Goal: Task Accomplishment & Management: Use online tool/utility

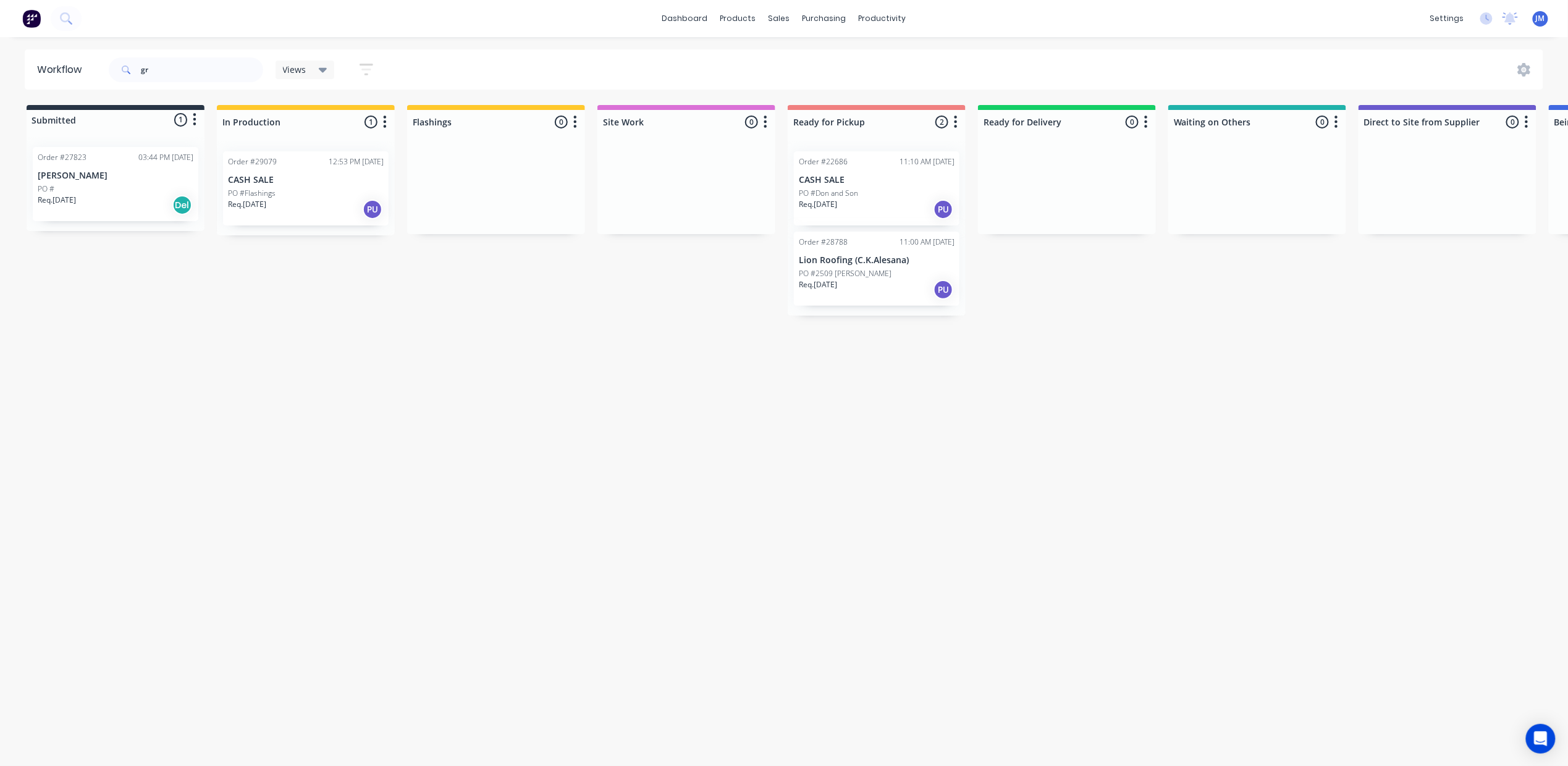
type input "g"
drag, startPoint x: 485, startPoint y: 209, endPoint x: 825, endPoint y: 185, distance: 340.8
click at [838, 192] on div "Submitted 0 Status colour #273444 hex #273444 Save Cancel Summaries Total order…" at bounding box center [1110, 170] width 2240 height 130
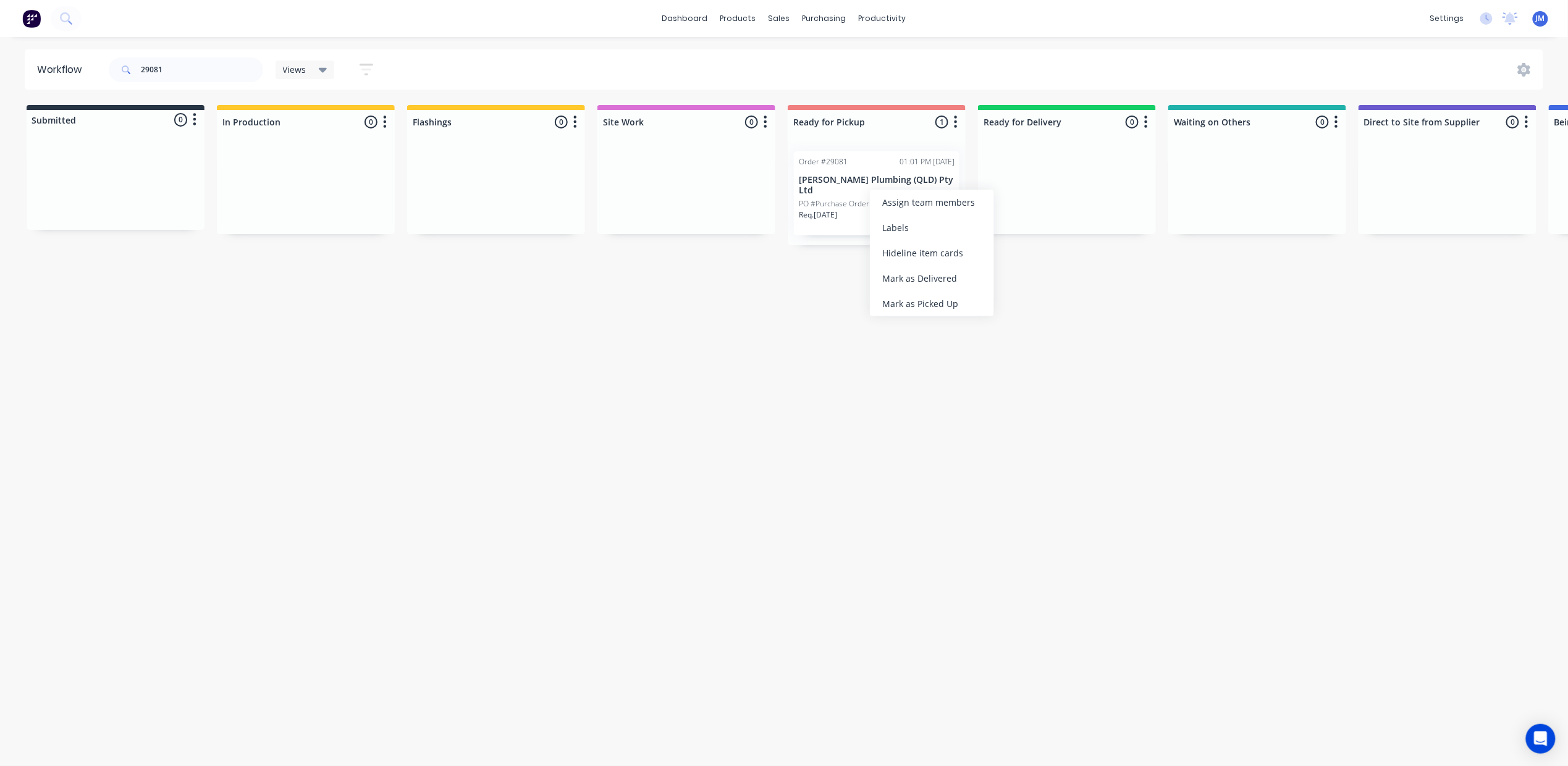
drag, startPoint x: 896, startPoint y: 300, endPoint x: 899, endPoint y: 293, distance: 7.6
click at [897, 299] on div "Mark as Picked Up" at bounding box center [932, 303] width 124 height 25
drag, startPoint x: 188, startPoint y: 66, endPoint x: 213, endPoint y: 74, distance: 26.2
click at [188, 67] on input "29081" at bounding box center [202, 69] width 122 height 25
type input "2"
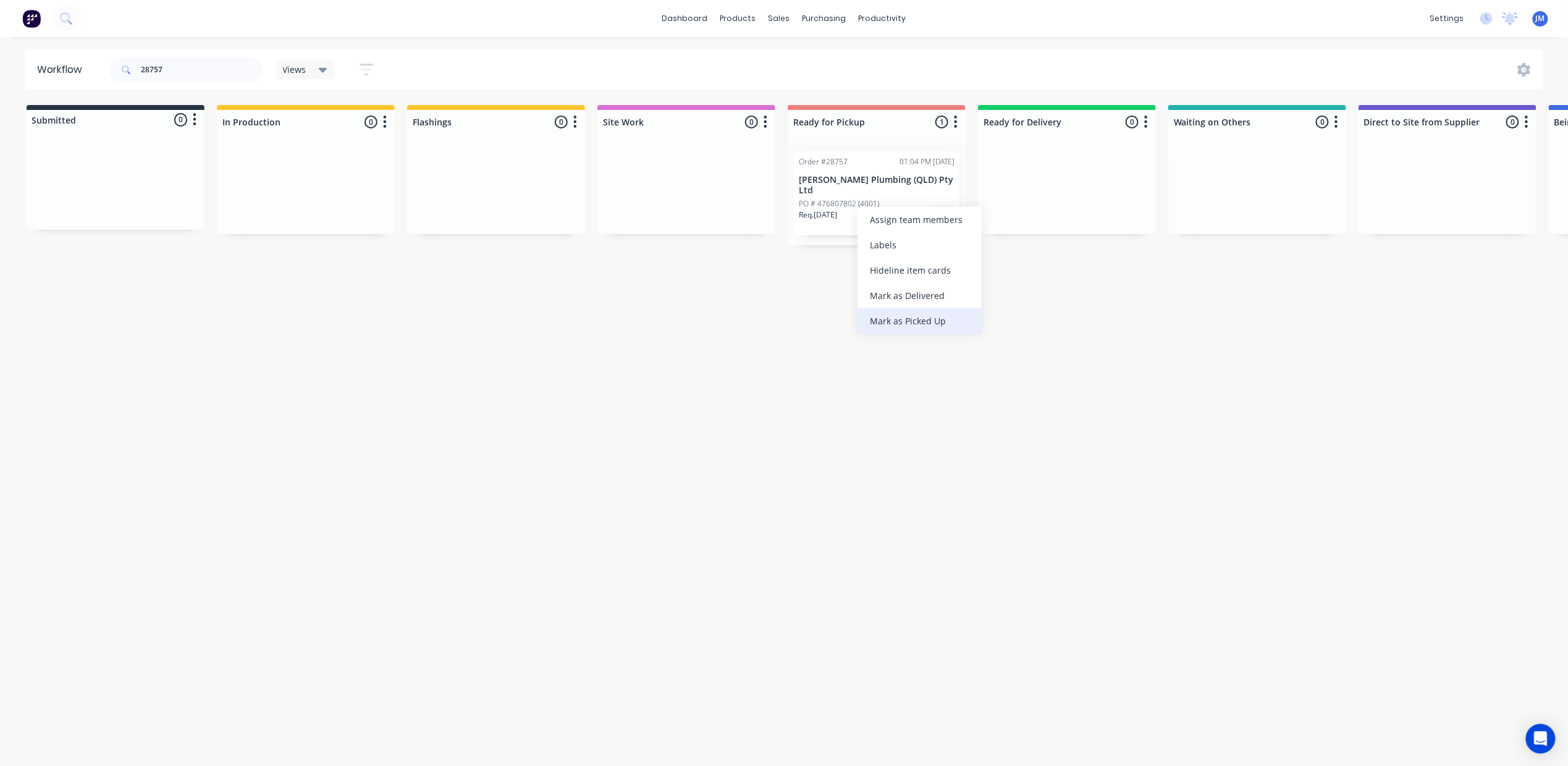
click at [890, 314] on div "Mark as Picked Up" at bounding box center [919, 320] width 124 height 25
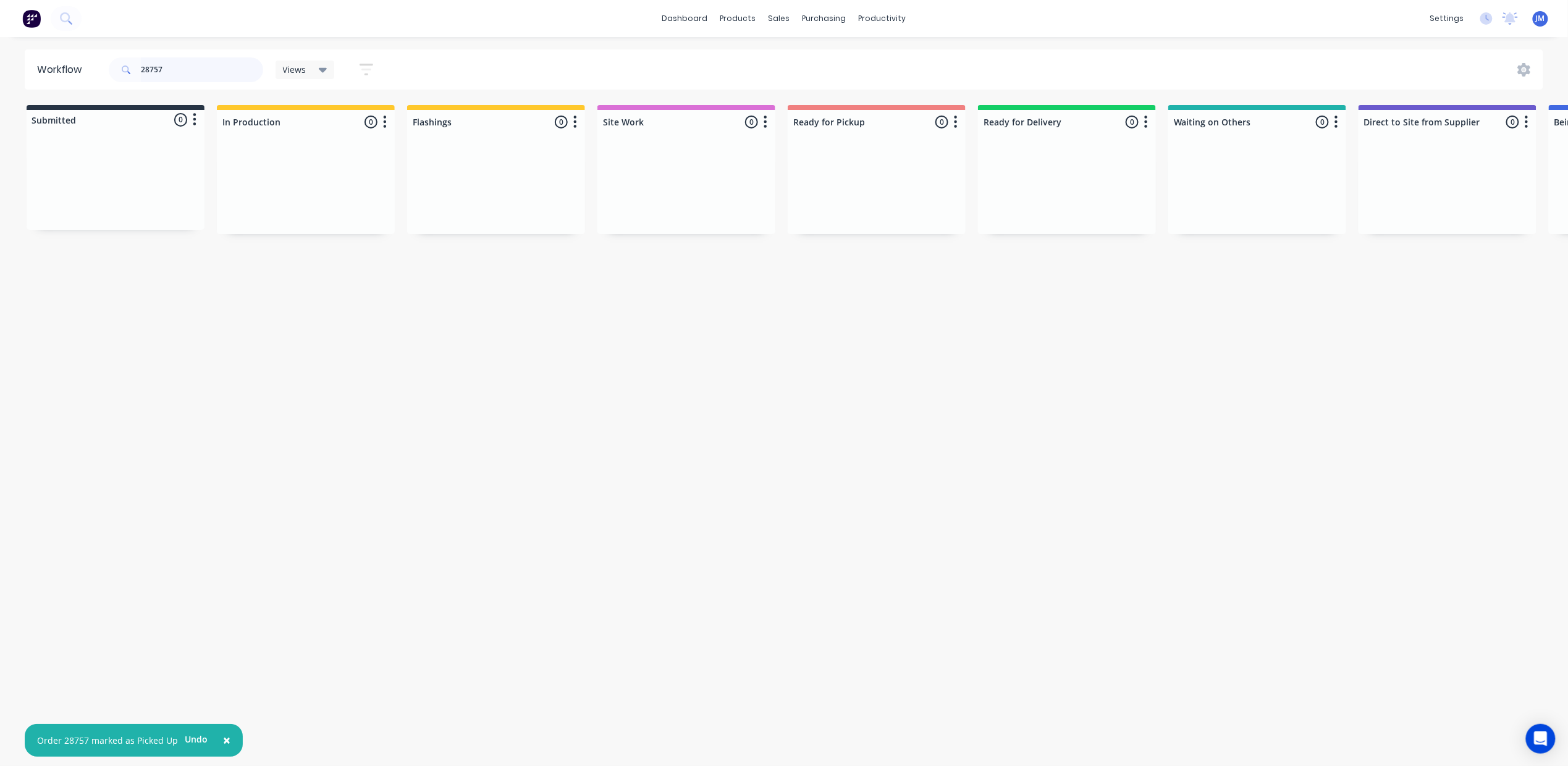
click at [181, 67] on input "28757" at bounding box center [202, 69] width 122 height 25
type input "2"
drag, startPoint x: 906, startPoint y: 323, endPoint x: 899, endPoint y: 315, distance: 10.6
click at [906, 320] on div "Mark as Picked Up" at bounding box center [943, 324] width 124 height 25
click at [205, 70] on input "28964" at bounding box center [202, 69] width 122 height 25
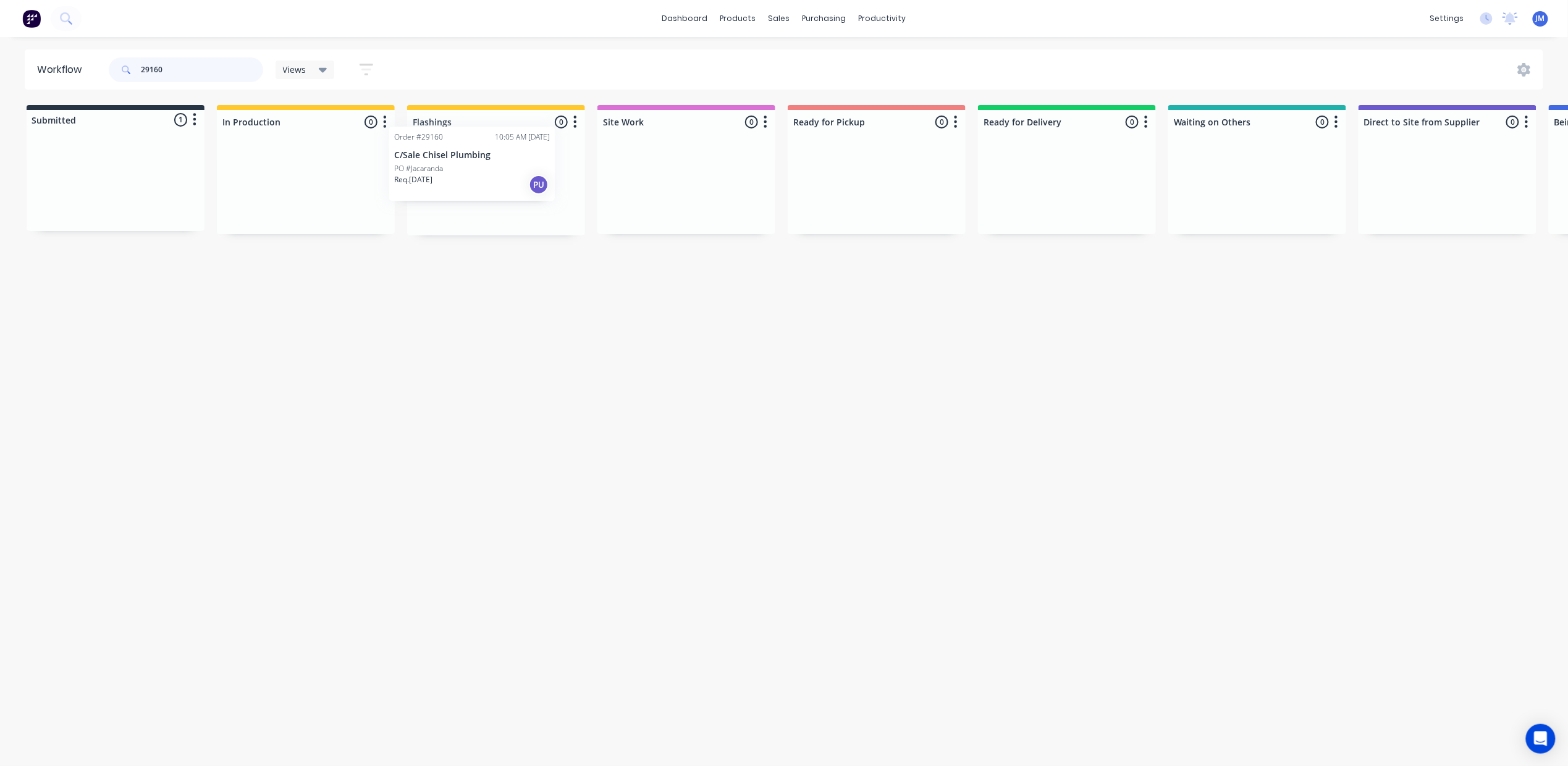
drag, startPoint x: 138, startPoint y: 189, endPoint x: 506, endPoint y: 164, distance: 368.8
click at [500, 168] on div "Submitted 1 Status colour #273444 hex #273444 Save Cancel Summaries Total order…" at bounding box center [1110, 170] width 2240 height 130
drag, startPoint x: 97, startPoint y: 181, endPoint x: 528, endPoint y: 156, distance: 431.7
click at [528, 156] on div "Submitted 1 Status colour #273444 hex #273444 Save Cancel Summaries Total order…" at bounding box center [1110, 175] width 2240 height 141
click at [909, 305] on div "Mark as Picked Up" at bounding box center [930, 308] width 124 height 25
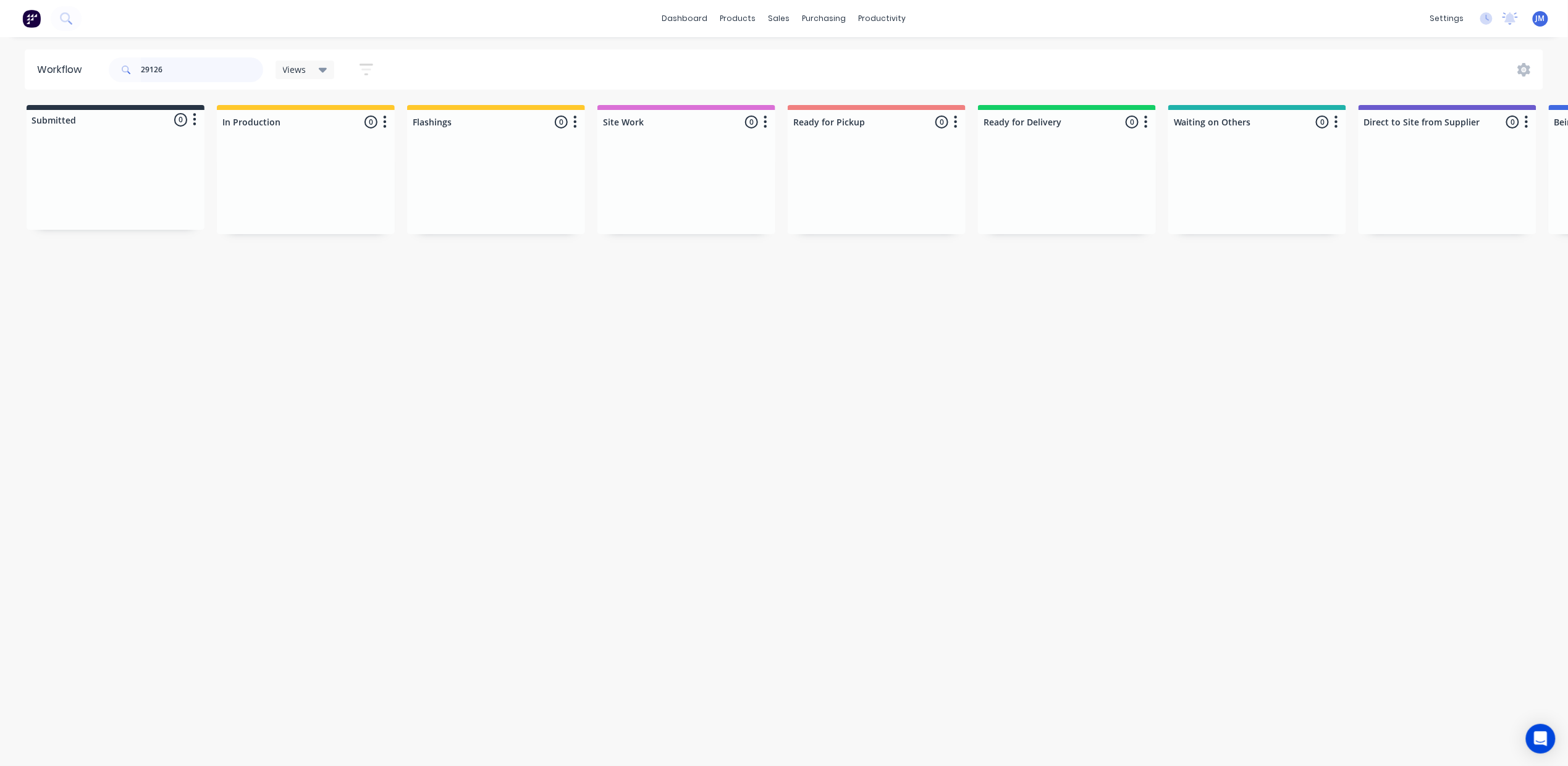
click at [184, 73] on input "29126" at bounding box center [202, 69] width 122 height 25
type input "2"
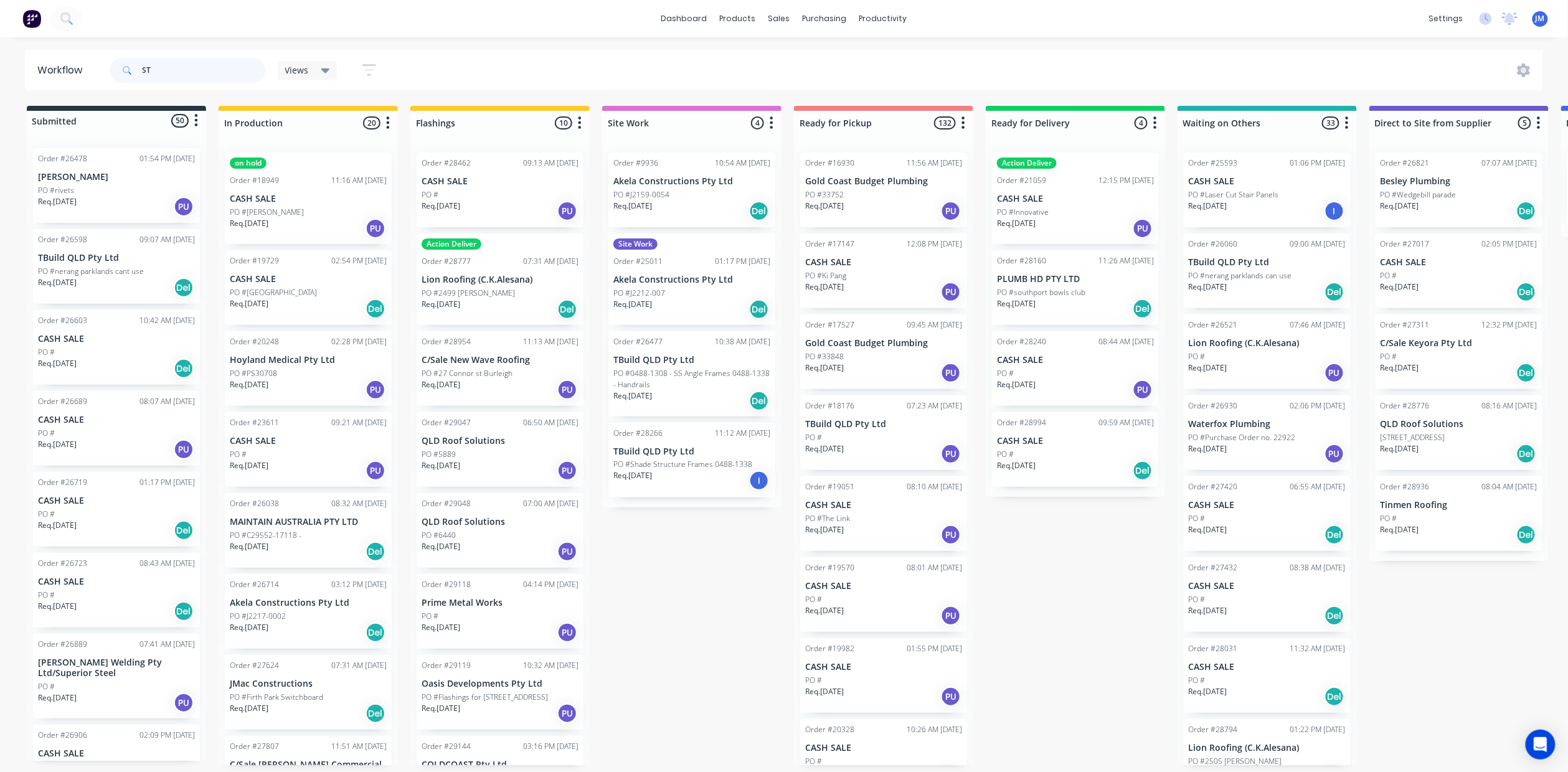
type input "S"
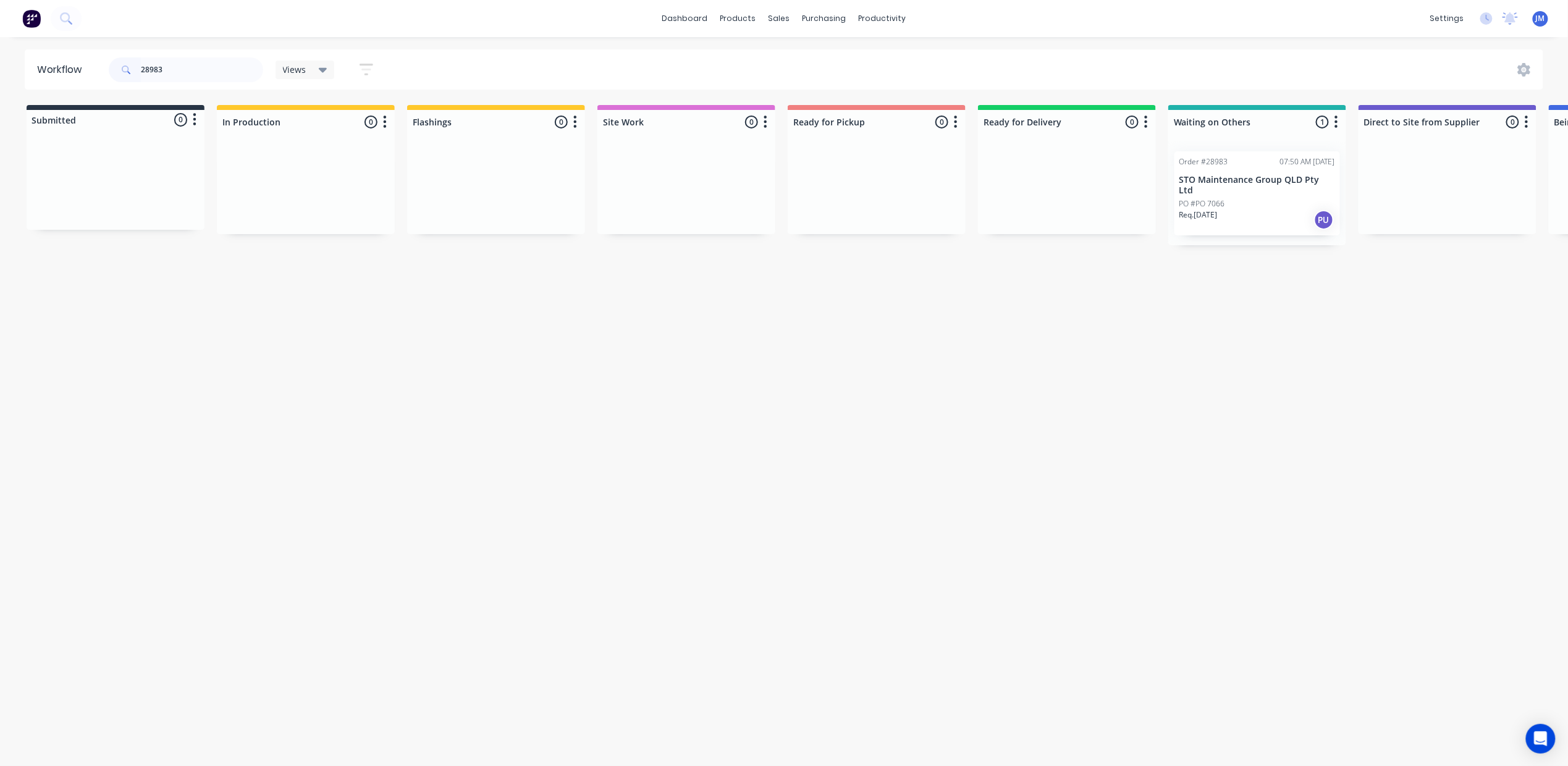
click at [1244, 186] on div "Order #28983 07:50 AM [DATE] STO Maintenance Group QLD Pty Ltd PO #PO 7066 Req.…" at bounding box center [1257, 193] width 165 height 84
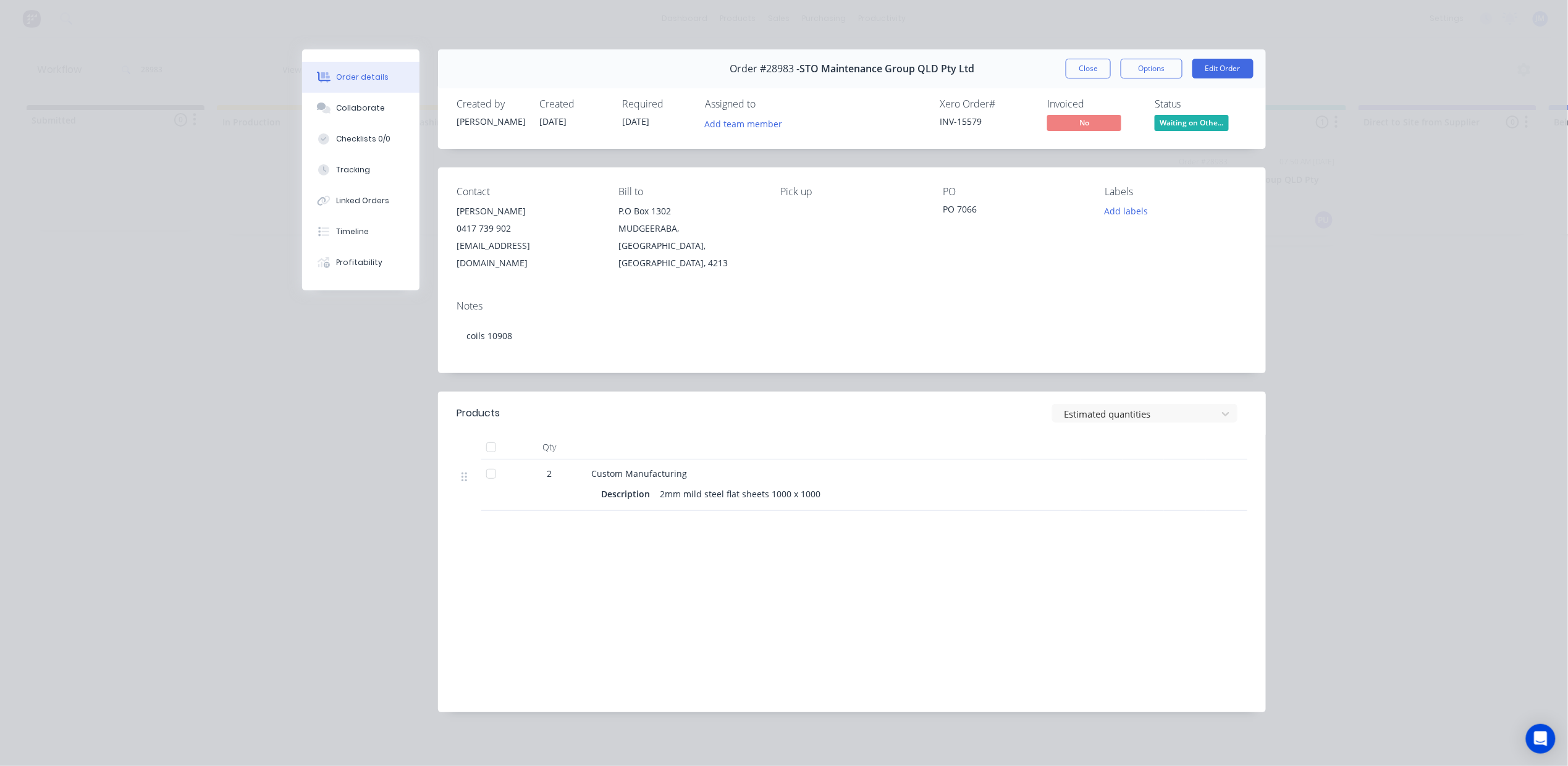
drag, startPoint x: 1105, startPoint y: 69, endPoint x: 1092, endPoint y: 69, distance: 13.0
click at [1103, 68] on button "Close" at bounding box center [1089, 69] width 45 height 20
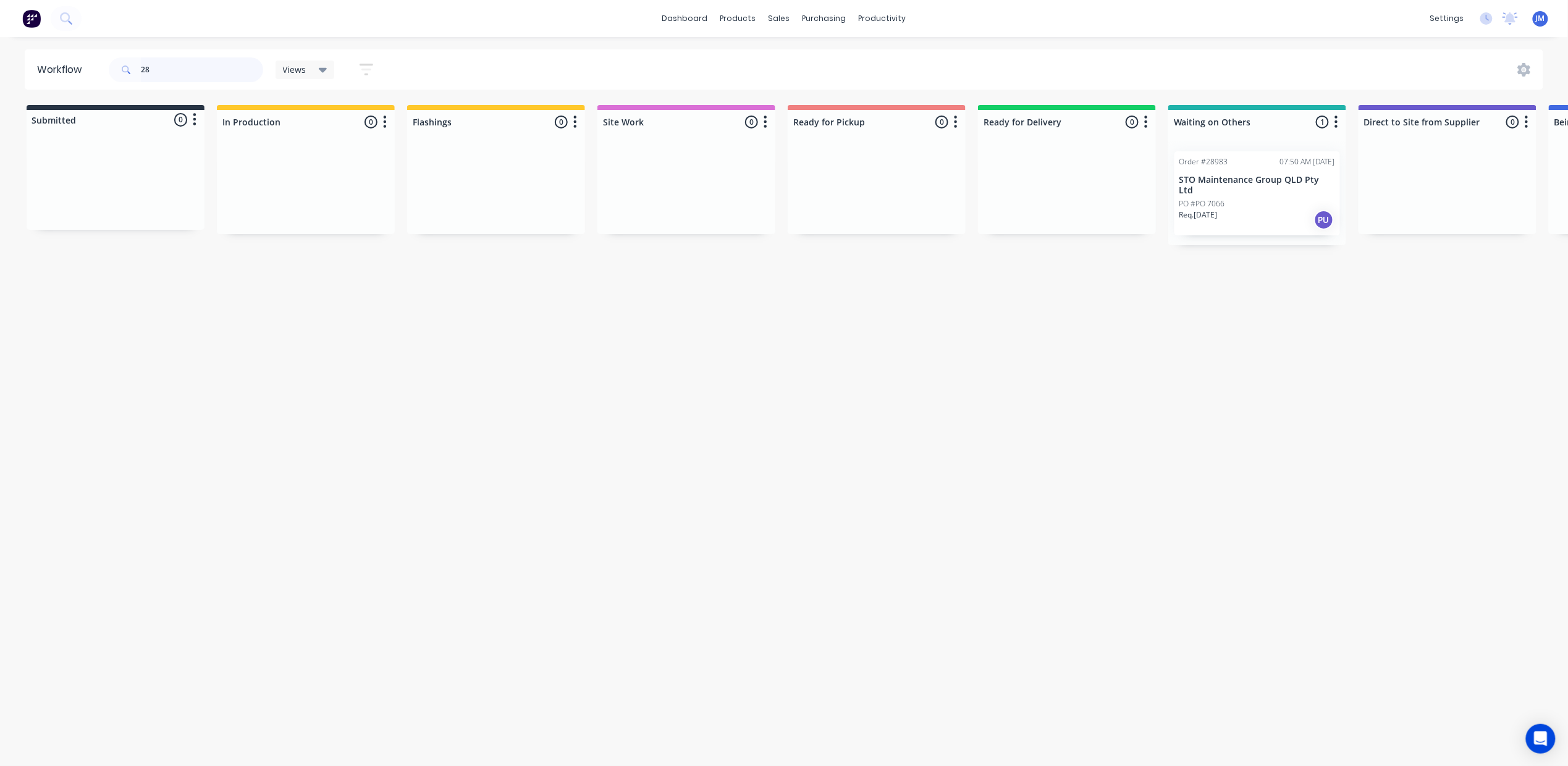
type input "2"
drag, startPoint x: 270, startPoint y: 205, endPoint x: 853, endPoint y: 185, distance: 583.3
click at [838, 206] on div "Submitted 0 Status colour #273444 hex #273444 Save Cancel Summaries Total order…" at bounding box center [1110, 170] width 2240 height 130
click at [952, 311] on div "Mark as Picked Up" at bounding box center [953, 314] width 124 height 25
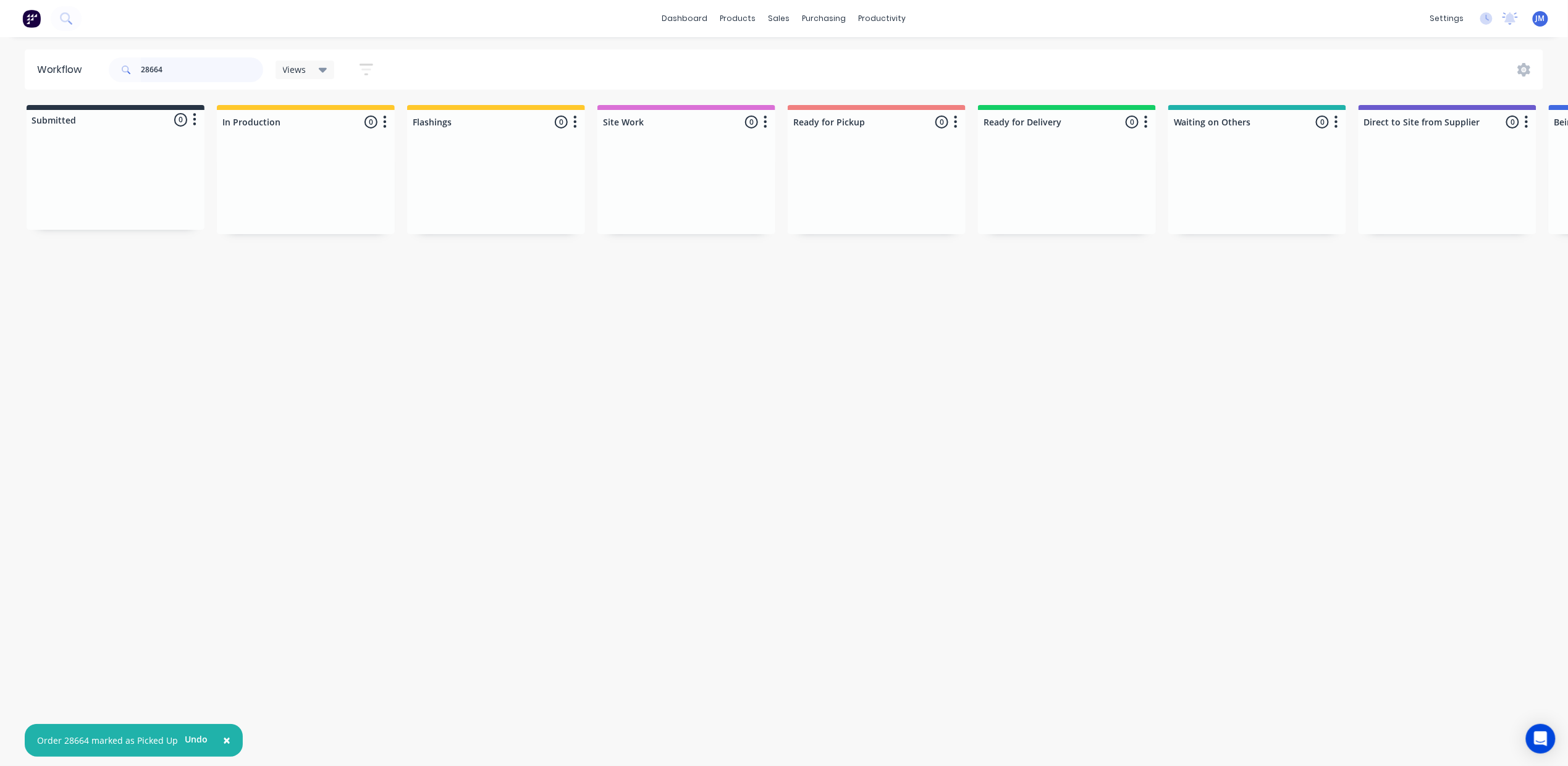
click at [191, 69] on input "28664" at bounding box center [202, 69] width 122 height 25
type input "2"
drag, startPoint x: 1214, startPoint y: 181, endPoint x: 831, endPoint y: 154, distance: 384.0
click at [831, 154] on div "Submitted 0 Status colour #273444 hex #273444 Save Cancel Summaries Total order…" at bounding box center [1107, 170] width 2240 height 130
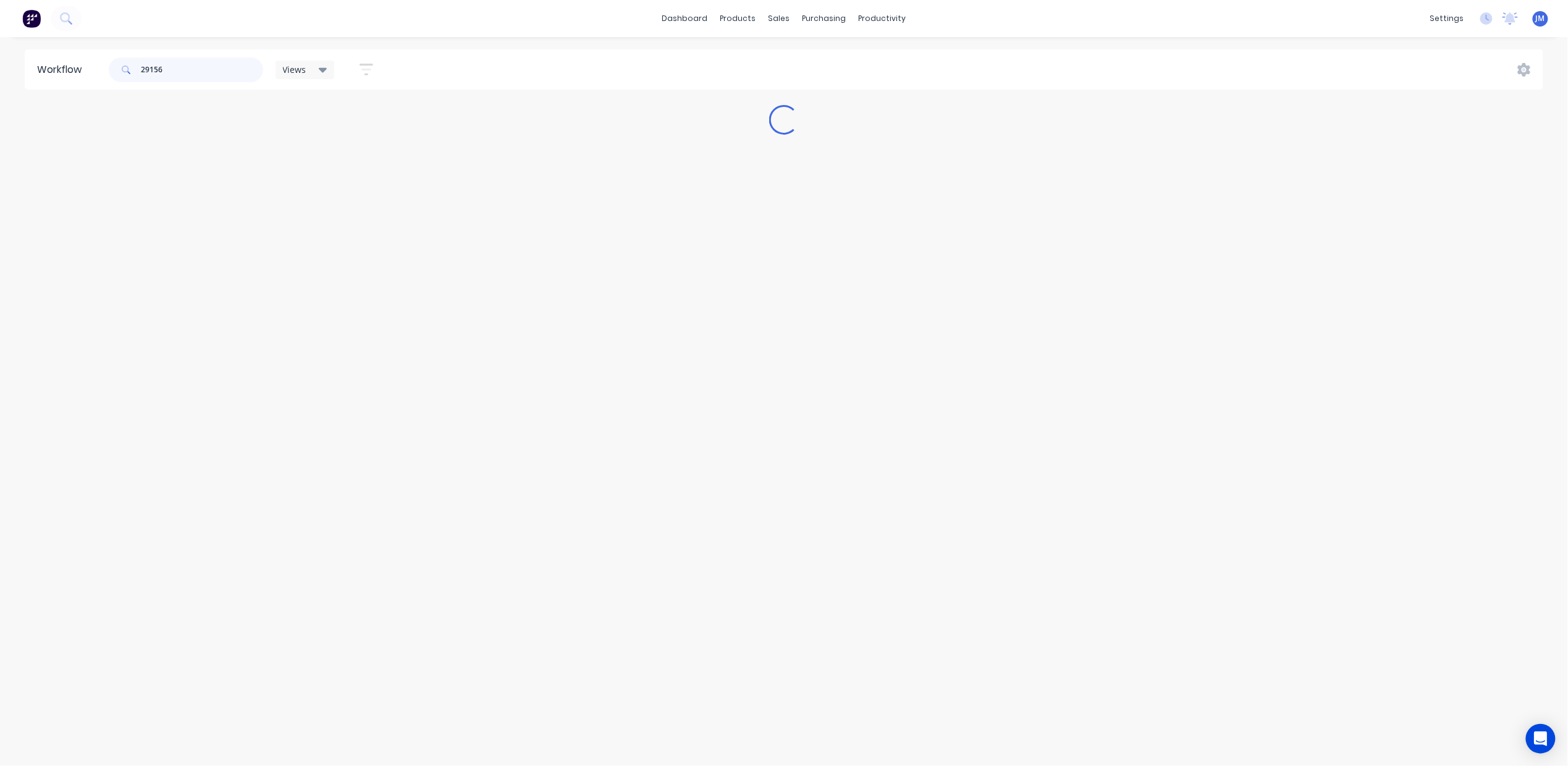
scroll to position [0, 0]
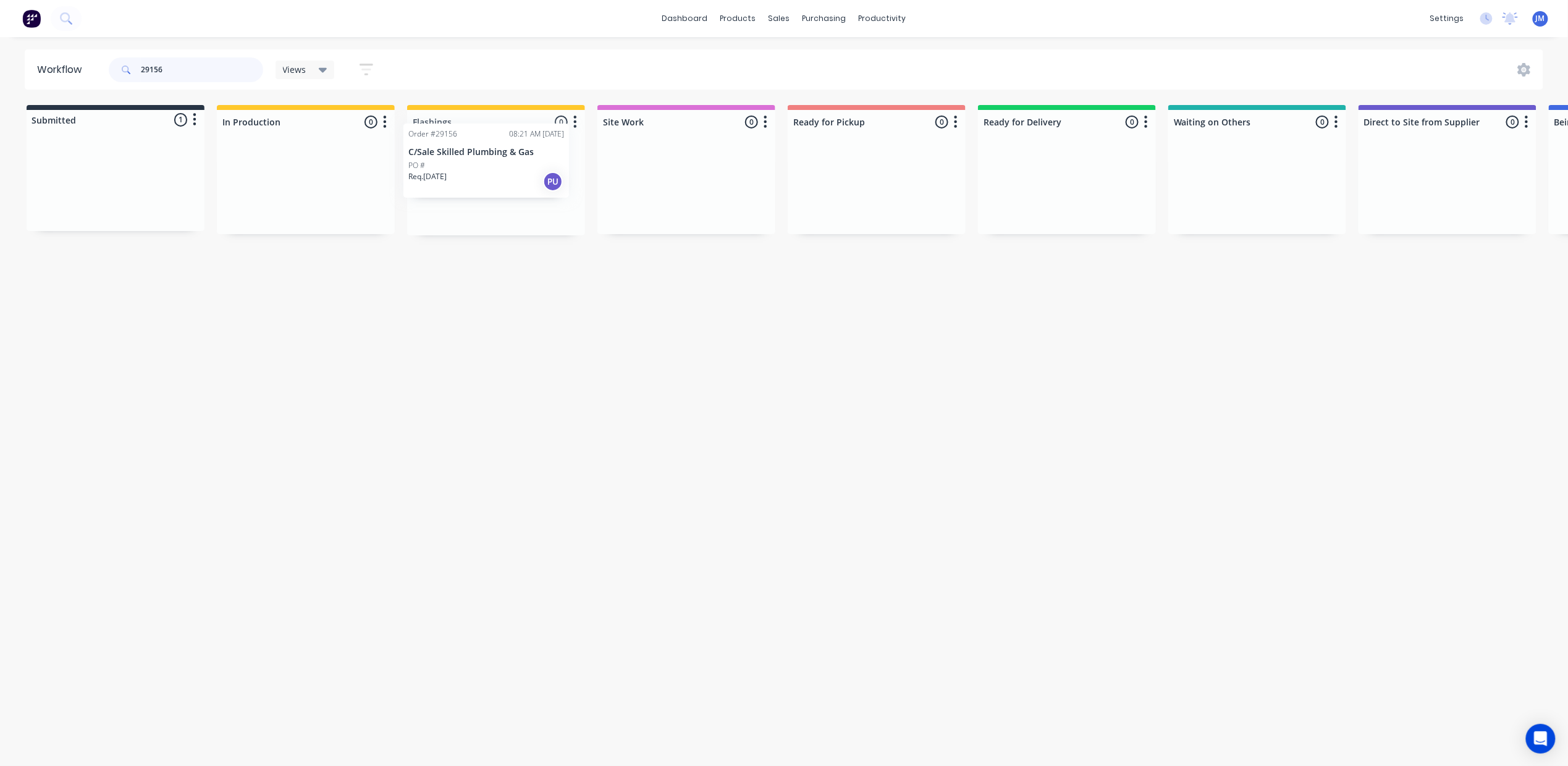
drag, startPoint x: 101, startPoint y: 183, endPoint x: 475, endPoint y: 183, distance: 374.0
click at [475, 195] on div "Submitted 1 Status colour #273444 hex #273444 Save Cancel Summaries Total order…" at bounding box center [1110, 170] width 2240 height 130
type input "2"
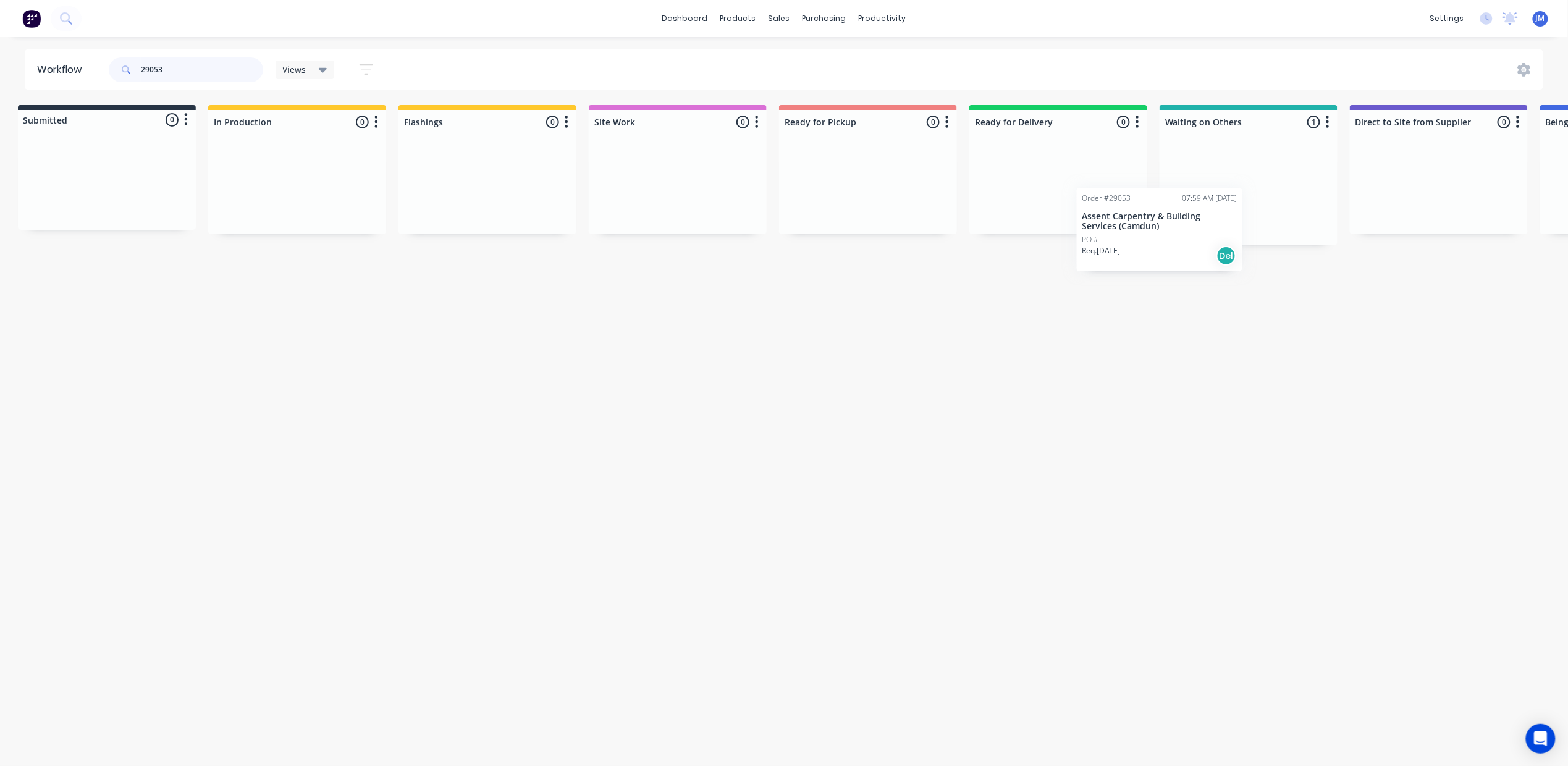
drag, startPoint x: 1234, startPoint y: 171, endPoint x: 1150, endPoint y: 193, distance: 86.8
click at [1143, 202] on div "Submitted 0 Status colour #273444 hex #273444 Save Cancel Summaries Total order…" at bounding box center [1102, 175] width 2240 height 141
click at [1263, 261] on div "Mark as Delivered" at bounding box center [1276, 266] width 124 height 25
click at [171, 68] on input "29053" at bounding box center [202, 69] width 122 height 25
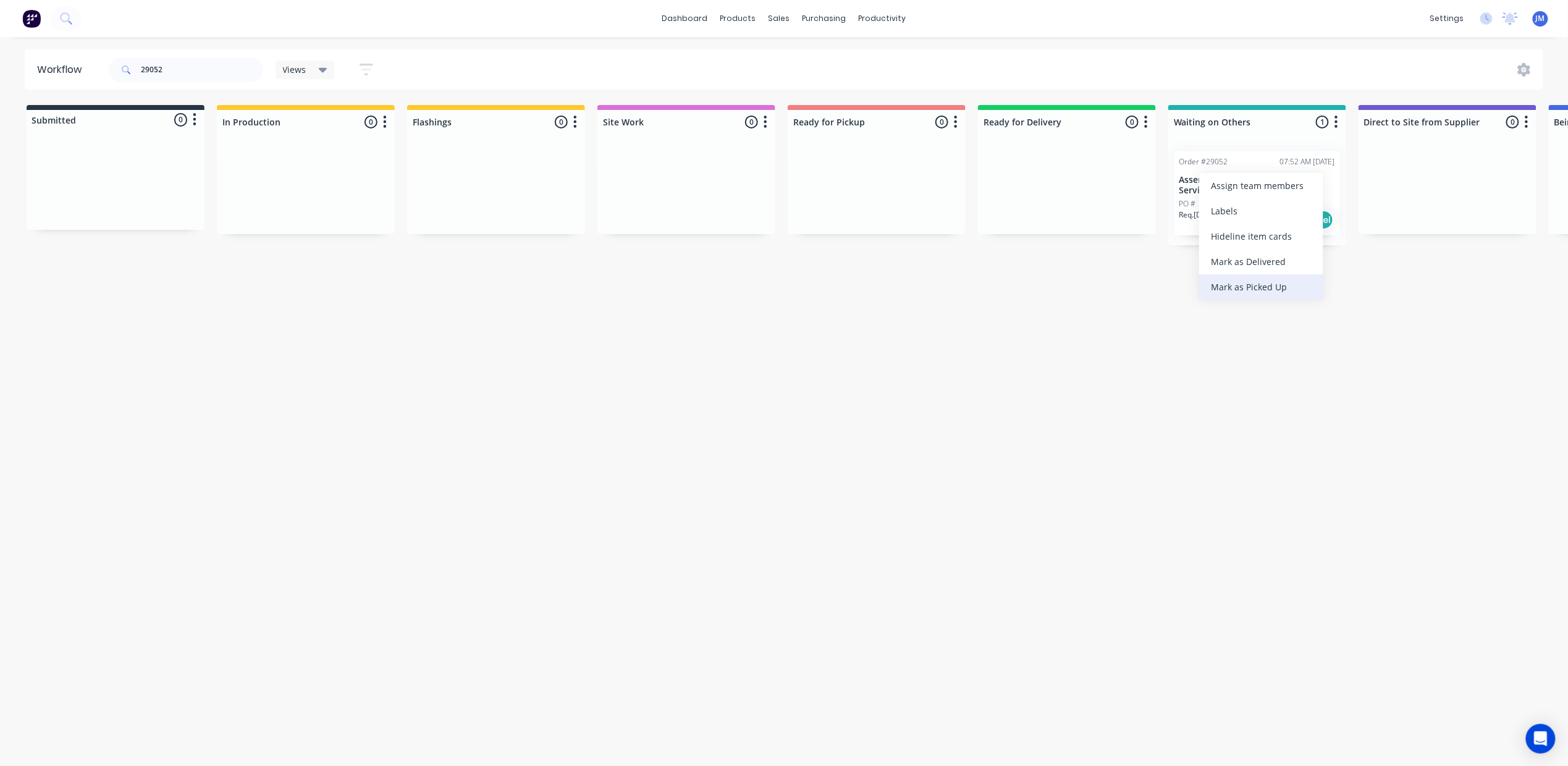
click at [1271, 285] on div "Mark as Picked Up" at bounding box center [1262, 286] width 124 height 25
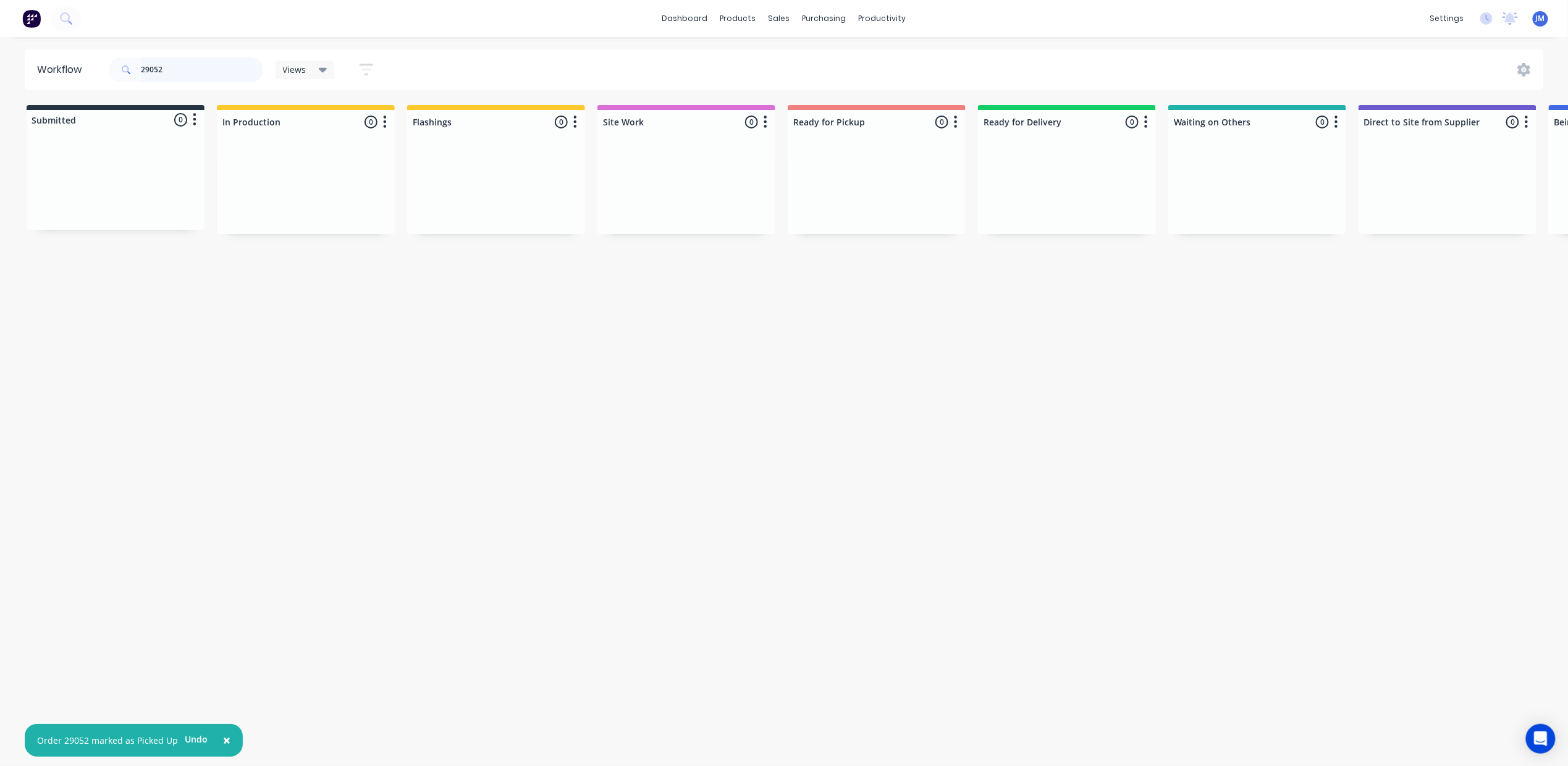
click at [202, 73] on input "29052" at bounding box center [202, 69] width 122 height 25
type input "2"
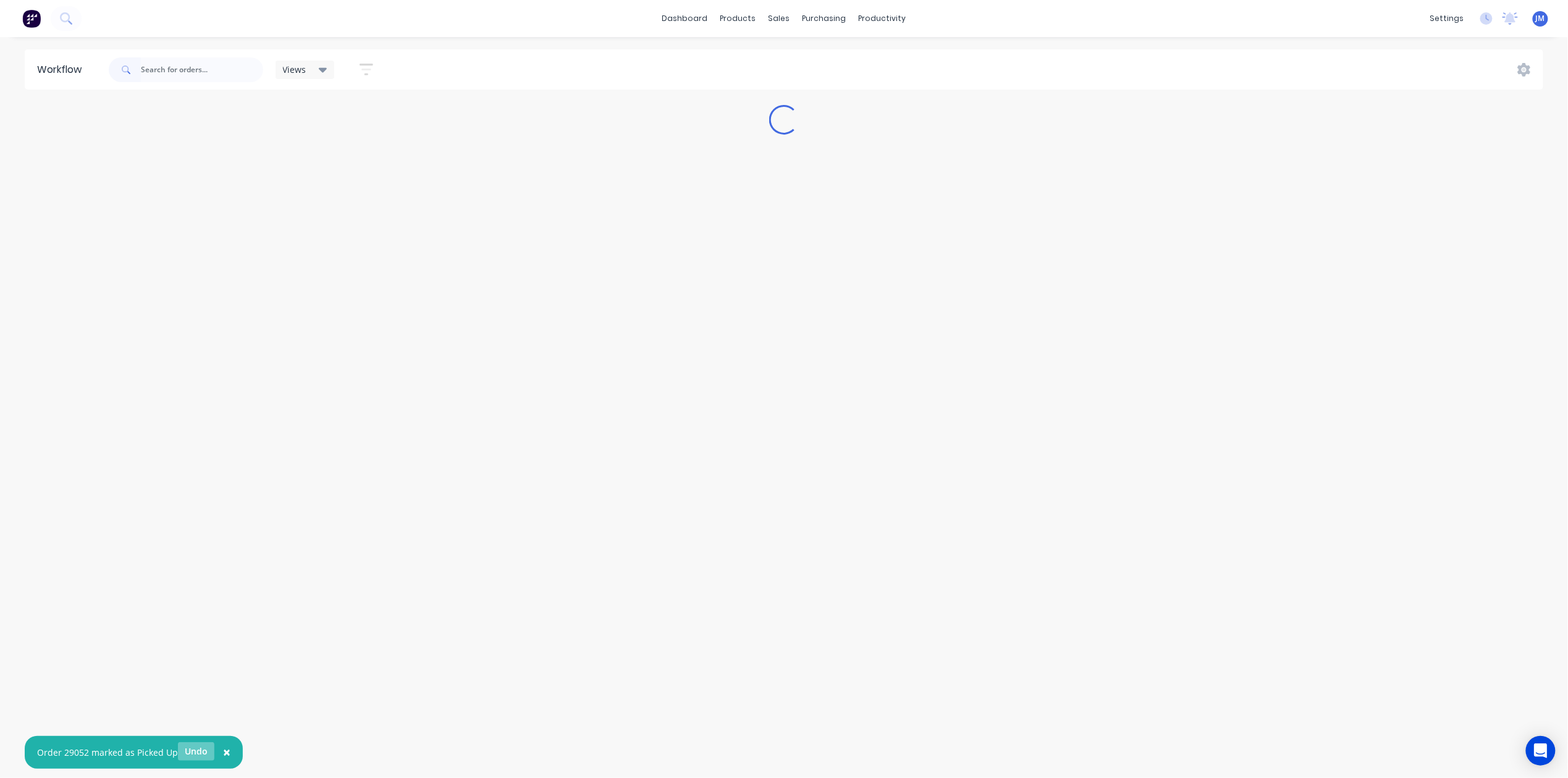
click at [195, 742] on button "Undo" at bounding box center [196, 752] width 36 height 19
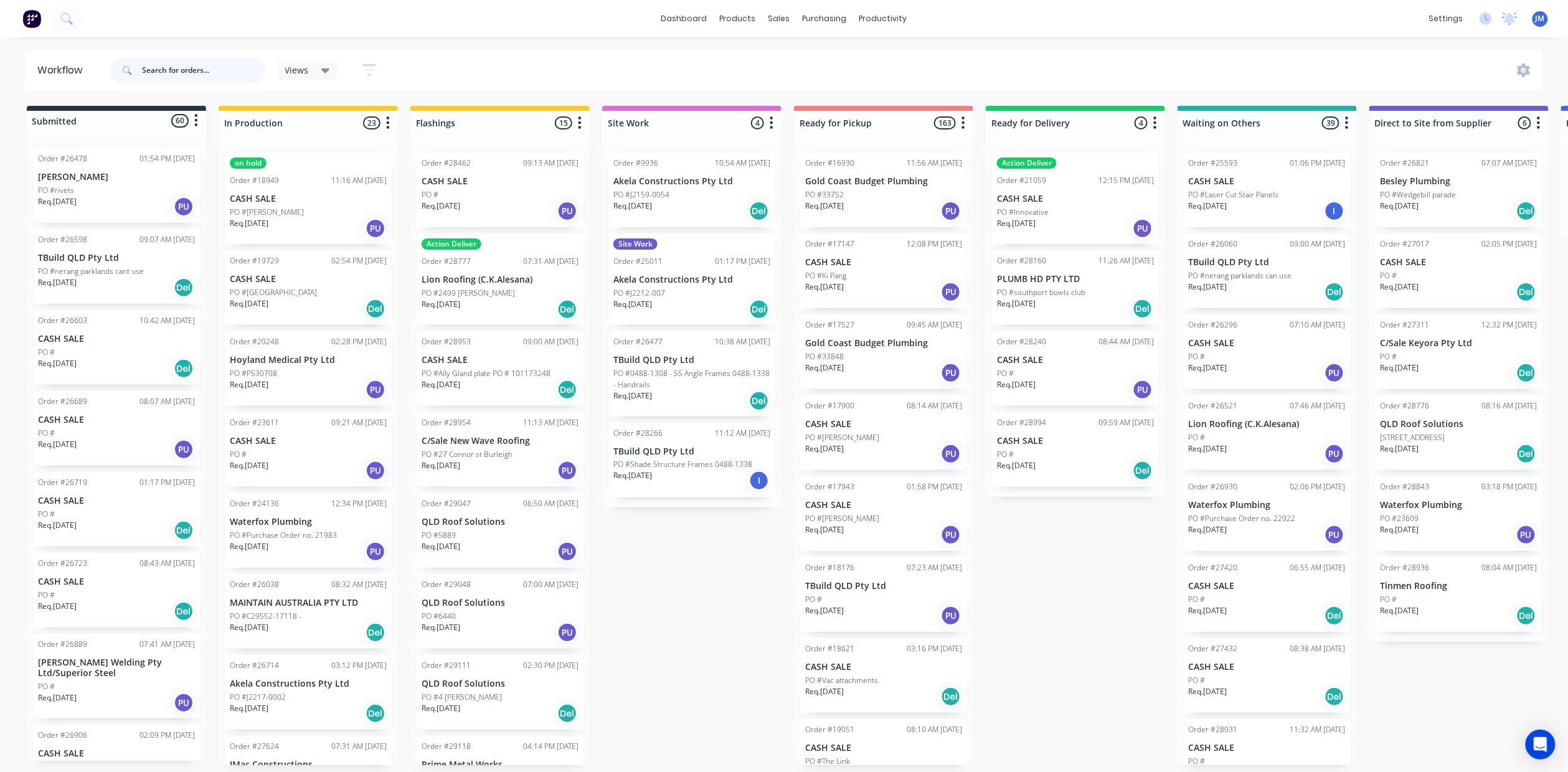
drag, startPoint x: 170, startPoint y: 65, endPoint x: 183, endPoint y: 75, distance: 16.4
click at [170, 65] on input "text" at bounding box center [203, 70] width 123 height 25
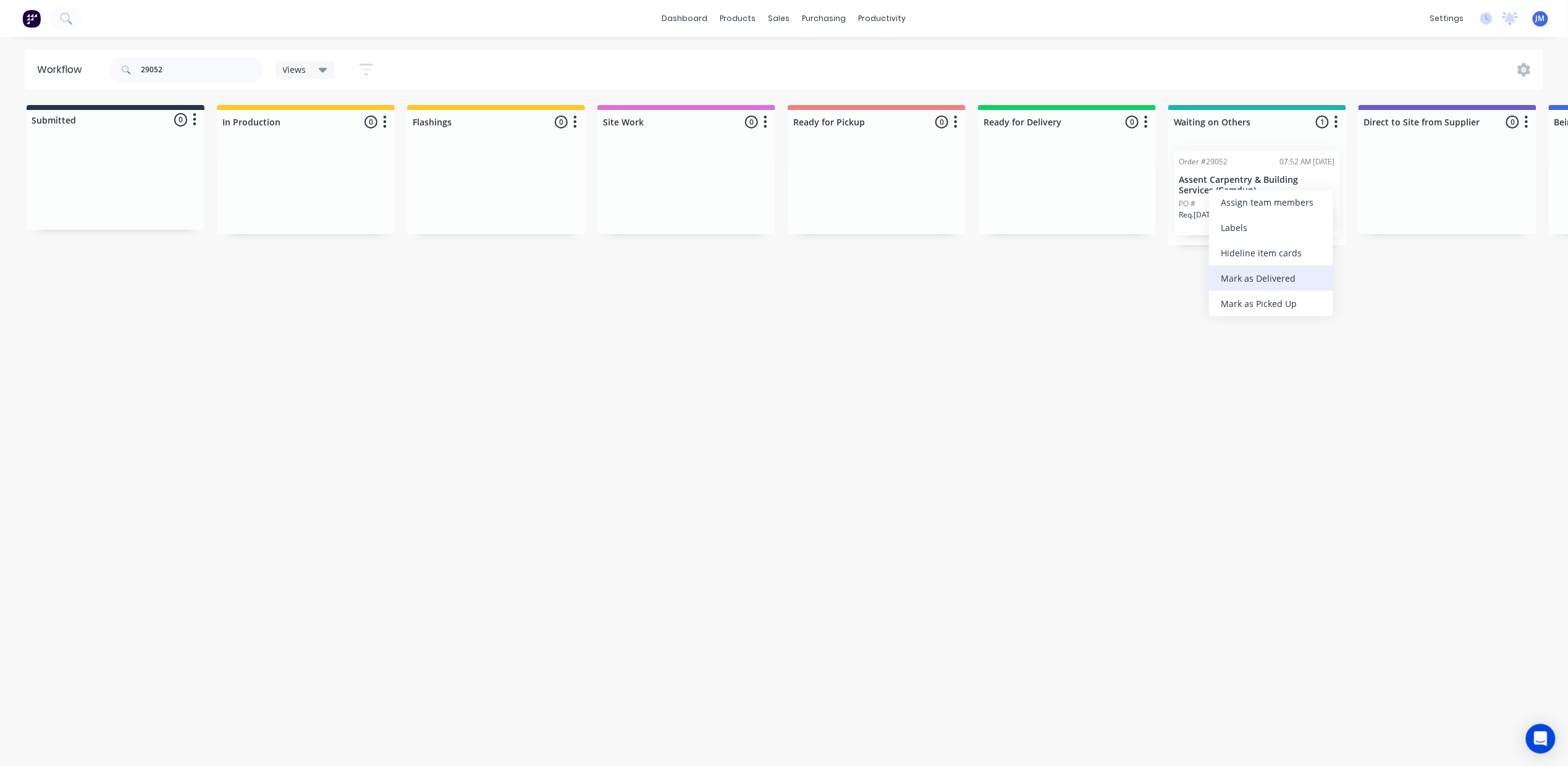
click at [1249, 268] on div "Mark as Delivered" at bounding box center [1271, 278] width 124 height 25
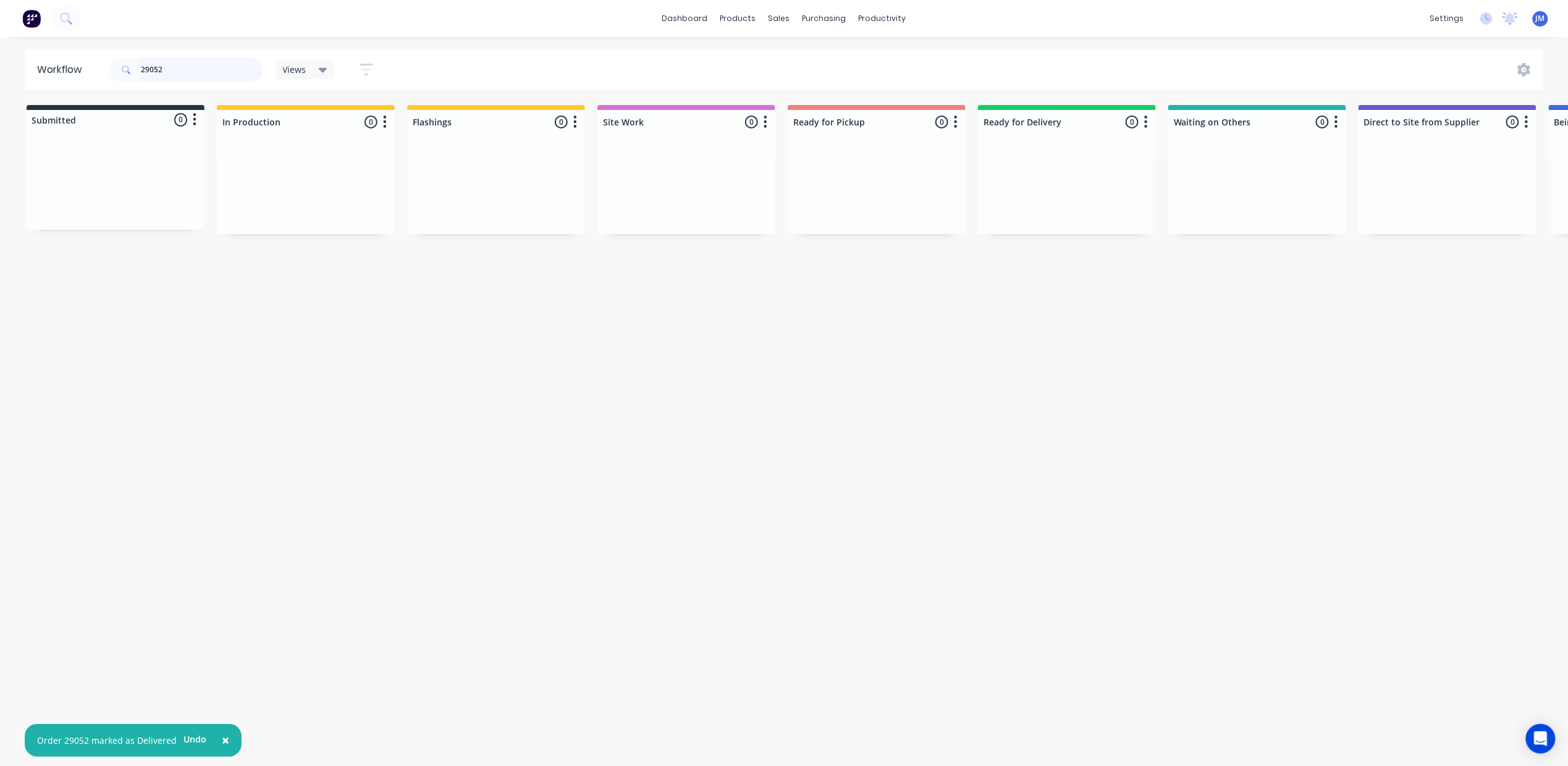
click at [208, 66] on input "29052" at bounding box center [202, 69] width 122 height 25
type input "2"
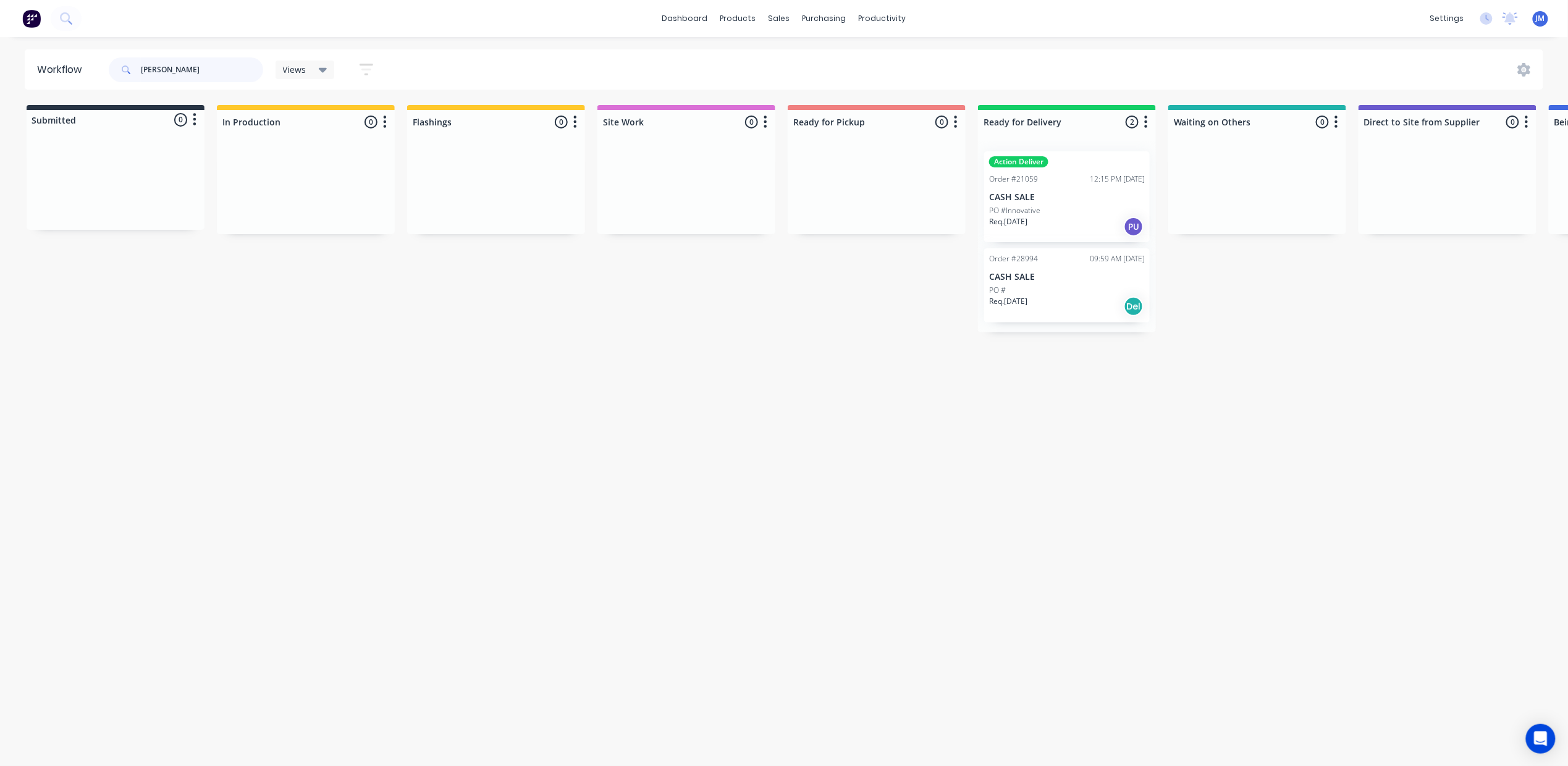
type input "[PERSON_NAME]"
click at [1088, 288] on div "Mark as Delivered" at bounding box center [1084, 295] width 124 height 25
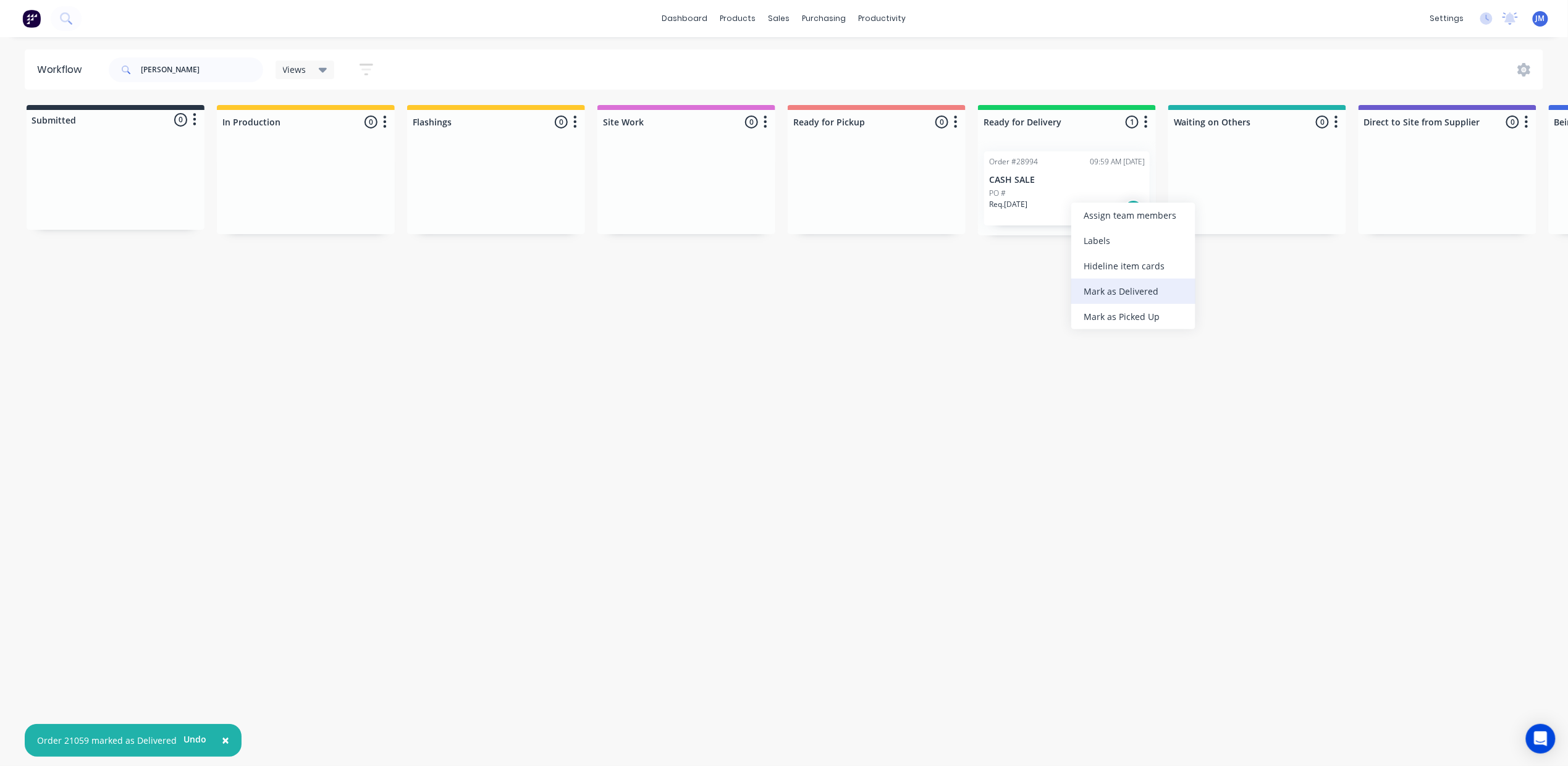
click at [1113, 293] on div "Mark as Delivered" at bounding box center [1133, 291] width 124 height 25
